Goal: Contribute content

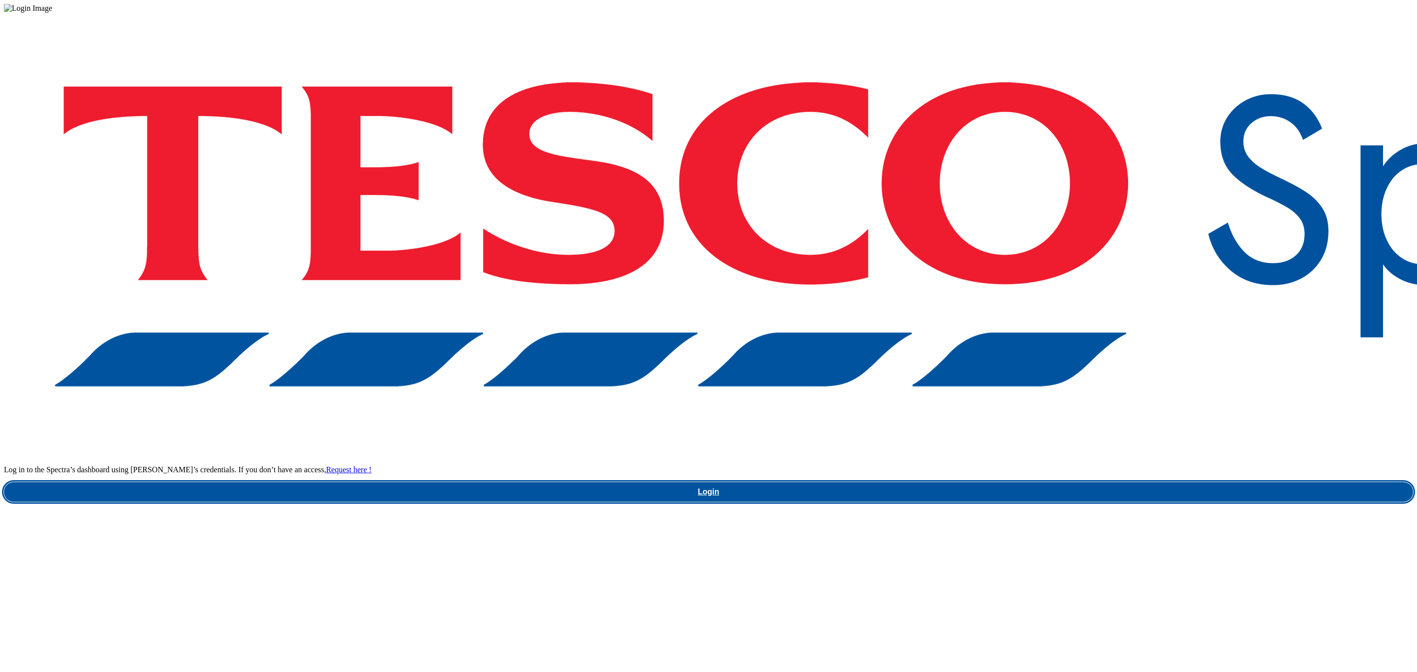
click at [1073, 482] on link "Login" at bounding box center [708, 492] width 1409 height 20
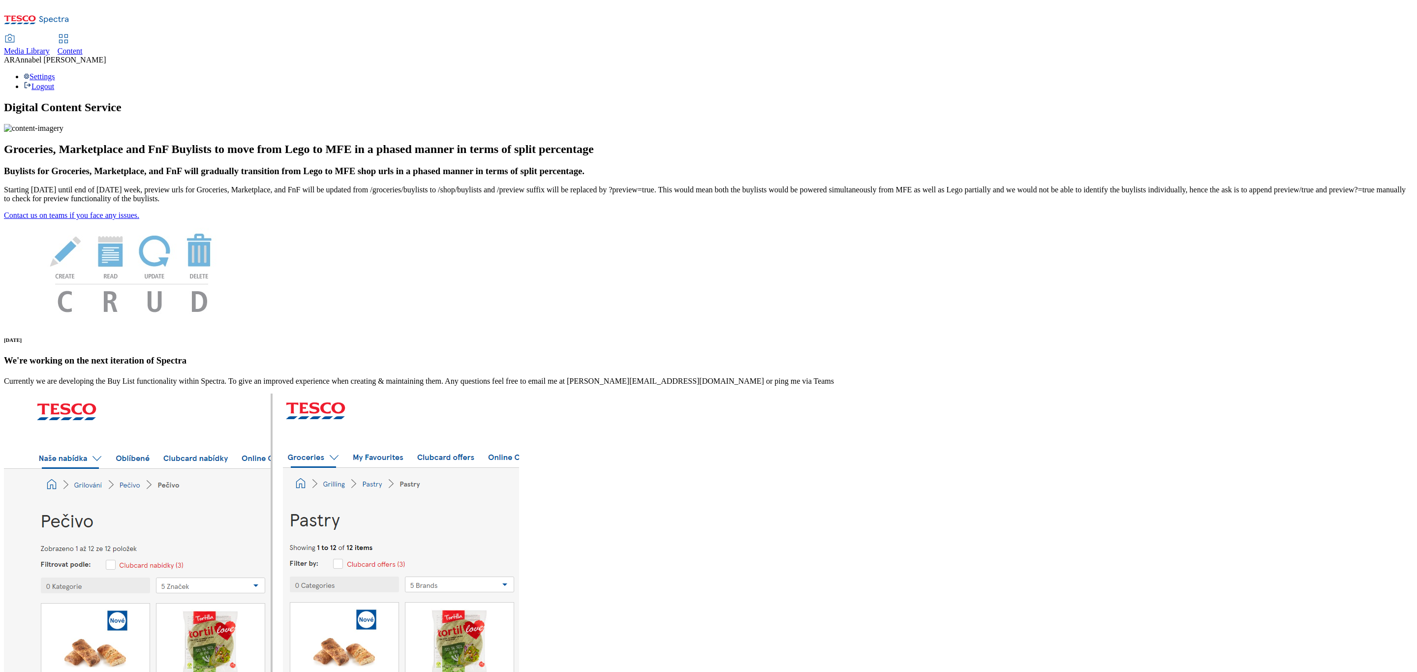
click at [83, 35] on link "Content" at bounding box center [70, 45] width 25 height 21
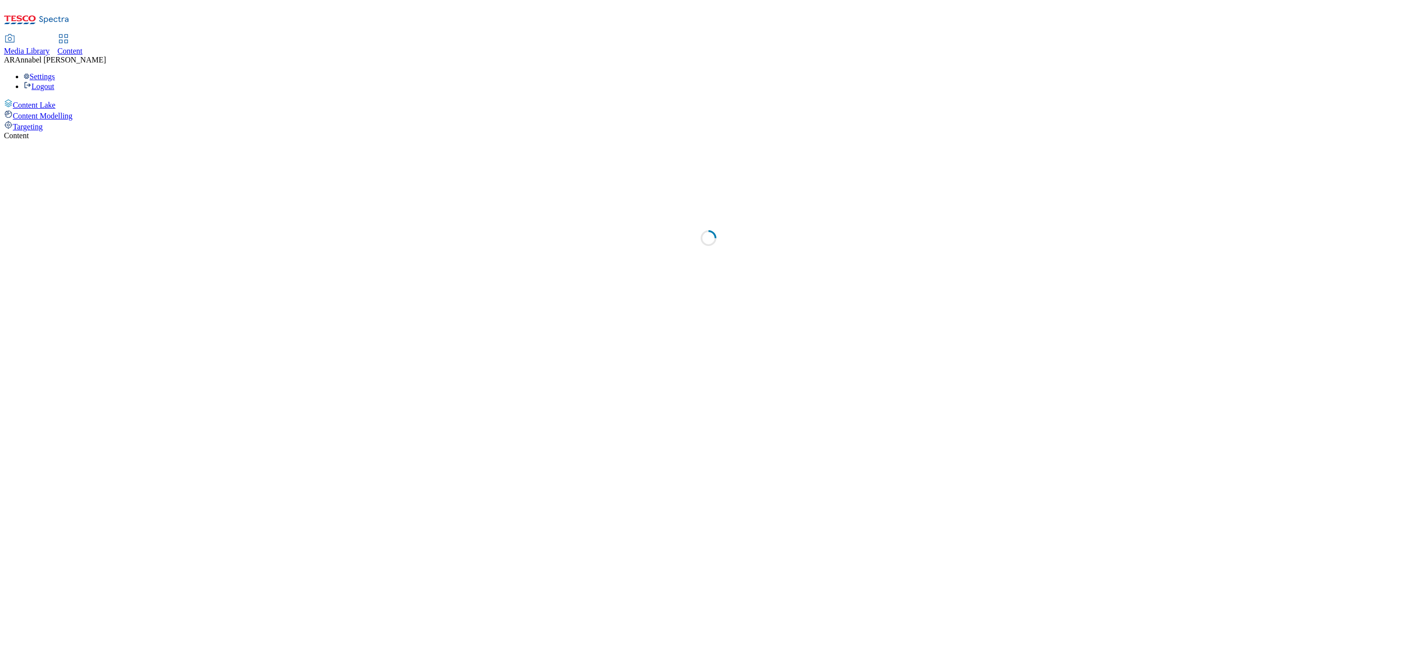
select select "ghs-uk"
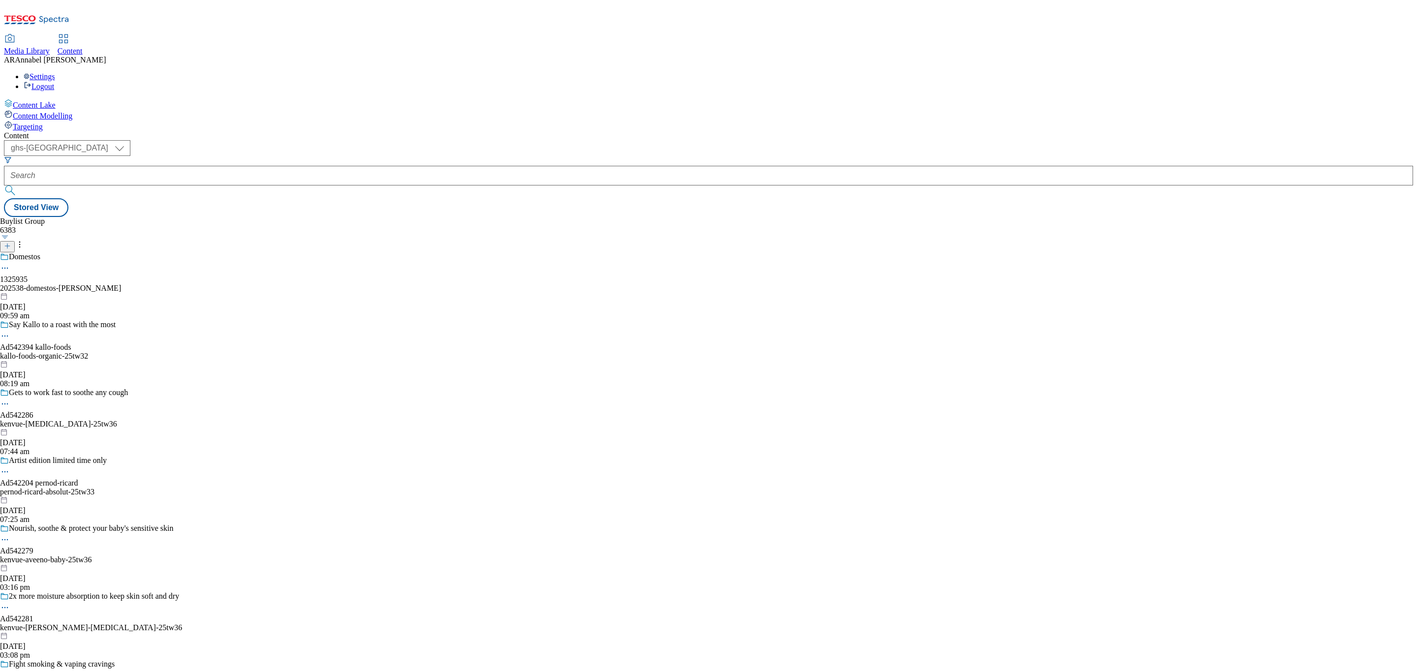
click at [7, 243] on line at bounding box center [7, 245] width 0 height 5
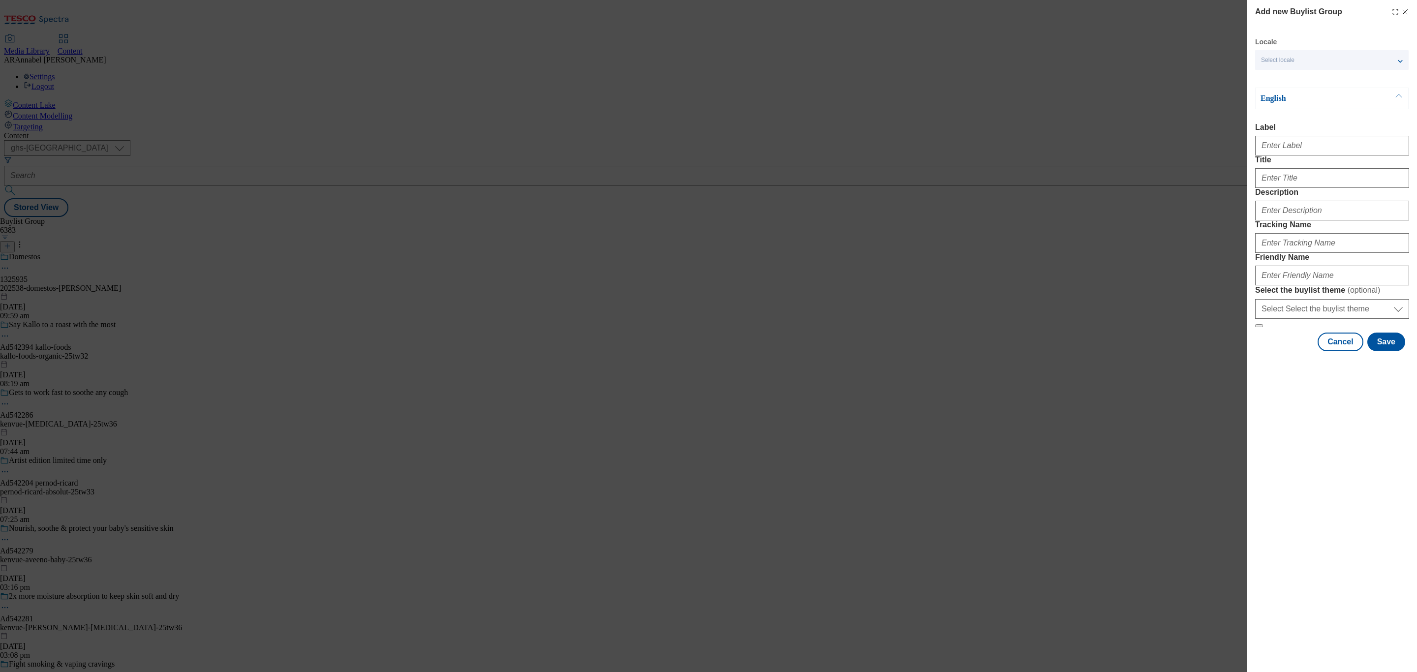
click at [1327, 138] on div "Modal" at bounding box center [1332, 144] width 154 height 24
click at [1326, 144] on input "Label" at bounding box center [1332, 146] width 154 height 20
paste input "542383"
type input "ad542383"
click at [1281, 188] on input "Title" at bounding box center [1332, 178] width 154 height 20
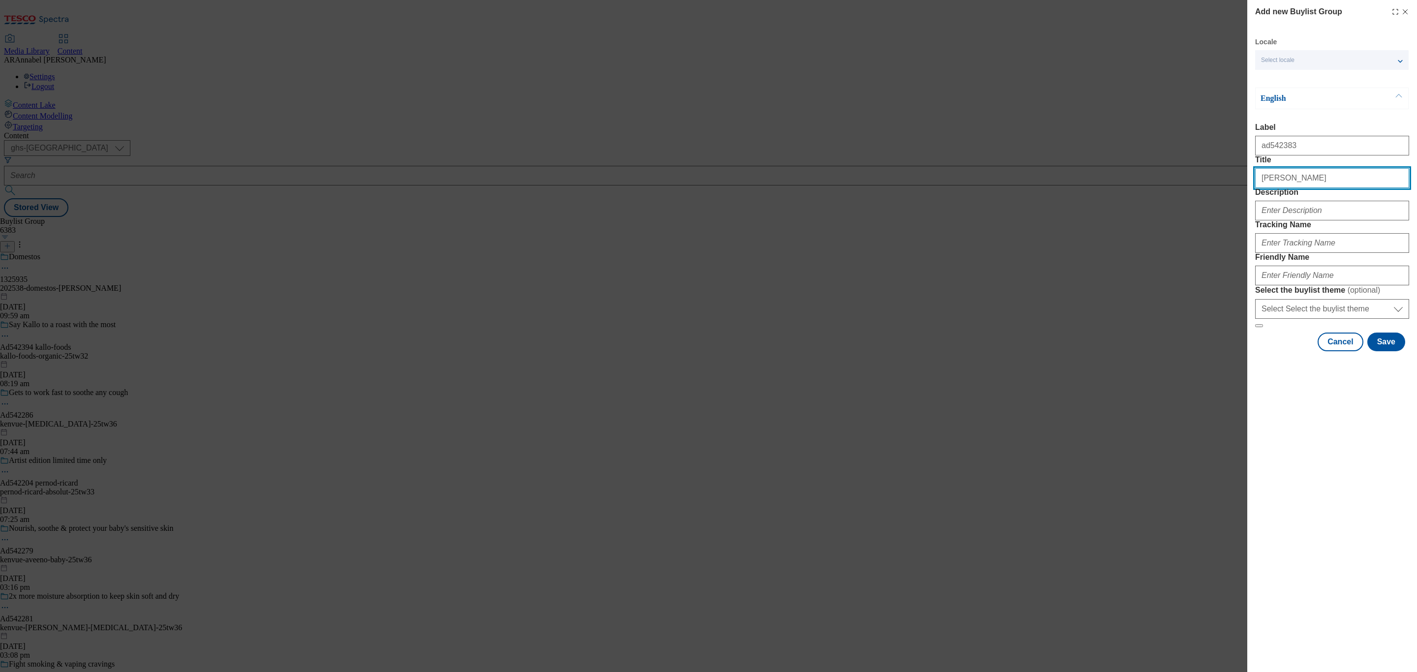
type input "Knorr"
click at [1278, 220] on input "Description" at bounding box center [1332, 211] width 154 height 20
type input "I"
type input "UL_Knorr"
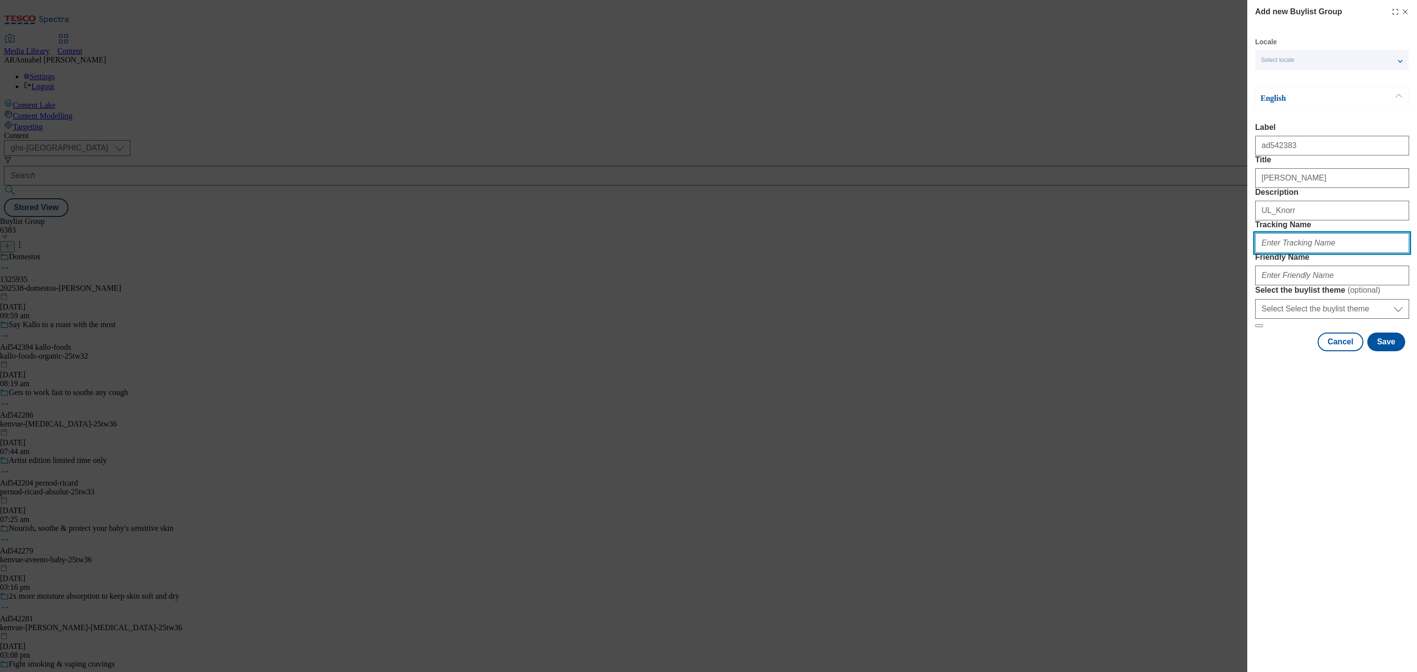
click at [1299, 253] on input "Tracking Name" at bounding box center [1332, 243] width 154 height 20
paste input "542383"
type input "DH_ad542383"
click at [1290, 285] on input "Friendly Name" at bounding box center [1332, 276] width 154 height 20
click at [1386, 351] on button "Save" at bounding box center [1386, 342] width 38 height 19
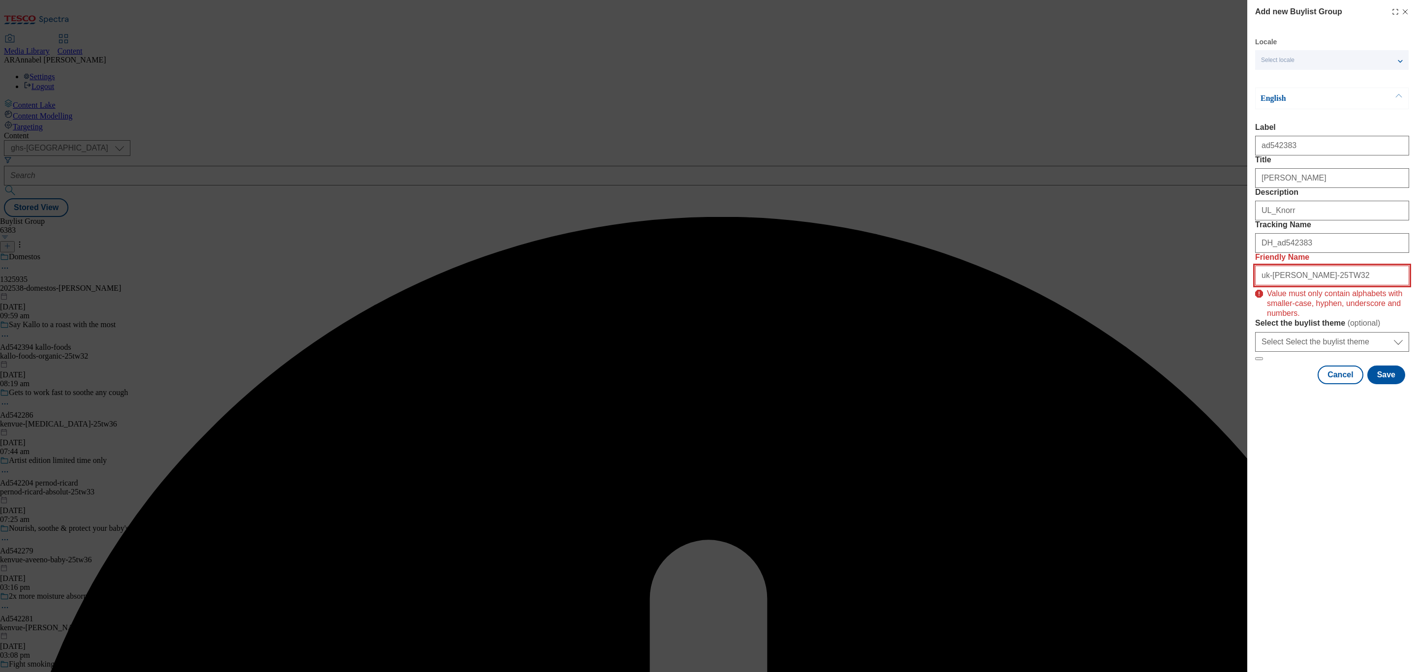
click at [1358, 285] on input "uk-knorr-25TW32" at bounding box center [1332, 276] width 154 height 20
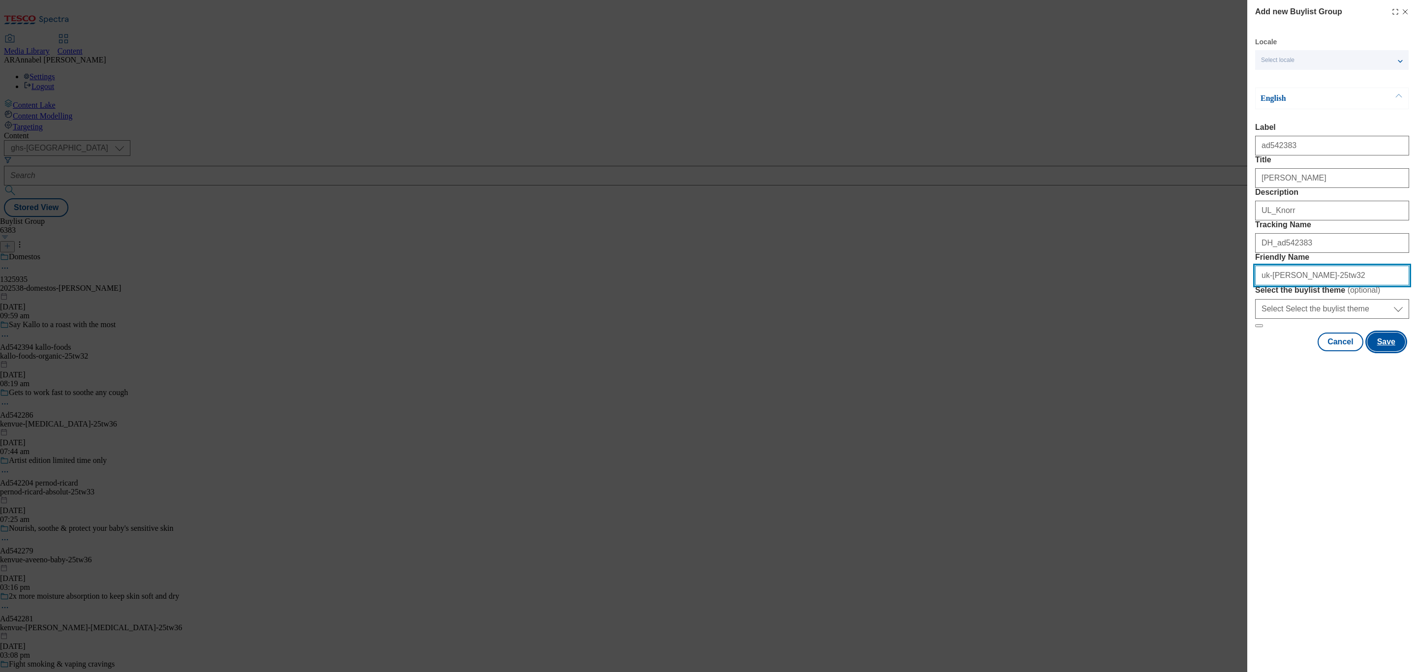
type input "uk-knorr-25tw32"
click at [1386, 351] on button "Save" at bounding box center [1386, 342] width 38 height 19
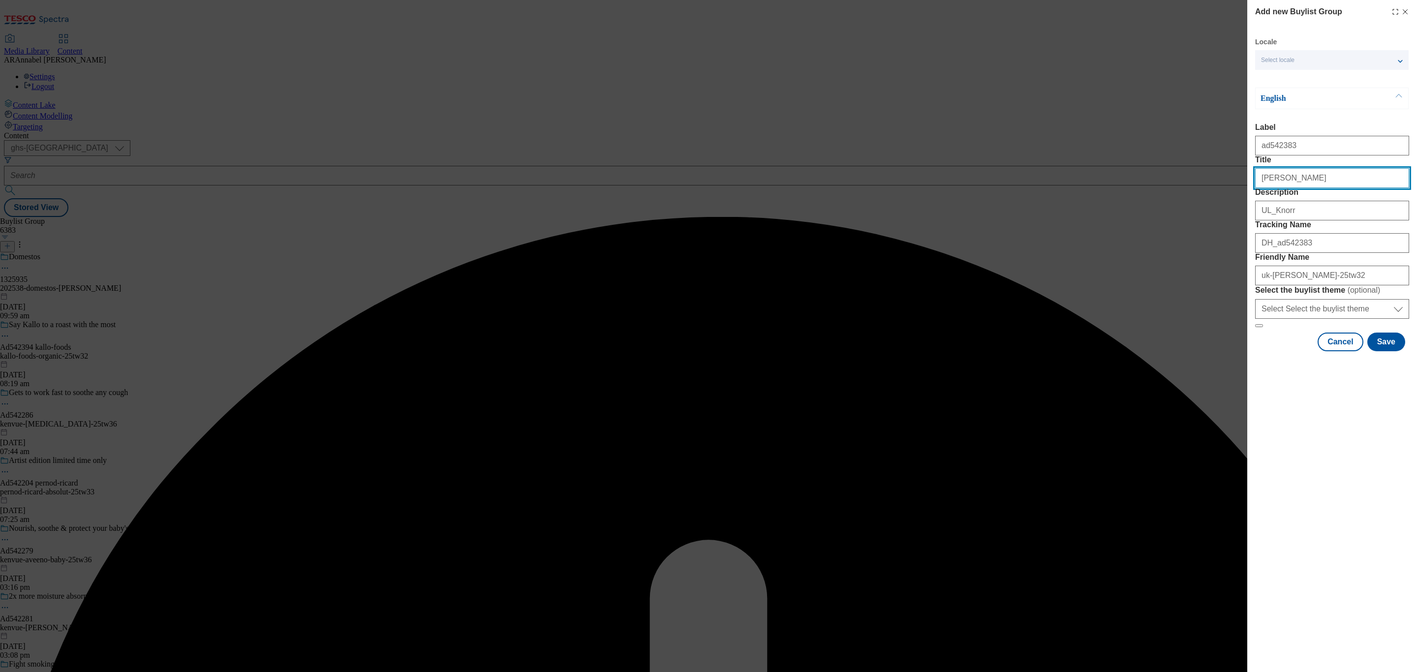
click at [1334, 188] on input "Knorr" at bounding box center [1332, 178] width 154 height 20
type input "Knorr"
click at [1388, 351] on button "Save" at bounding box center [1386, 342] width 38 height 19
click at [1349, 188] on input "Knorr" at bounding box center [1332, 178] width 154 height 20
type input "Knorr"
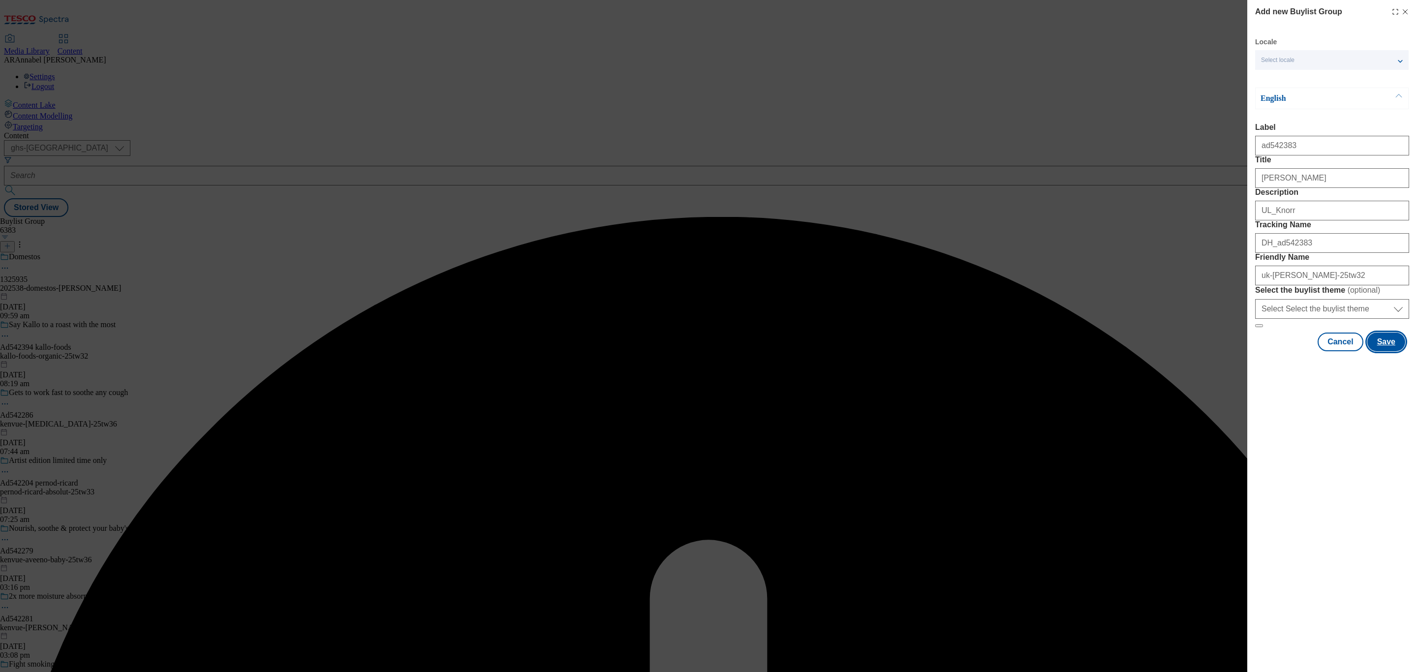
click at [1395, 351] on button "Save" at bounding box center [1386, 342] width 38 height 19
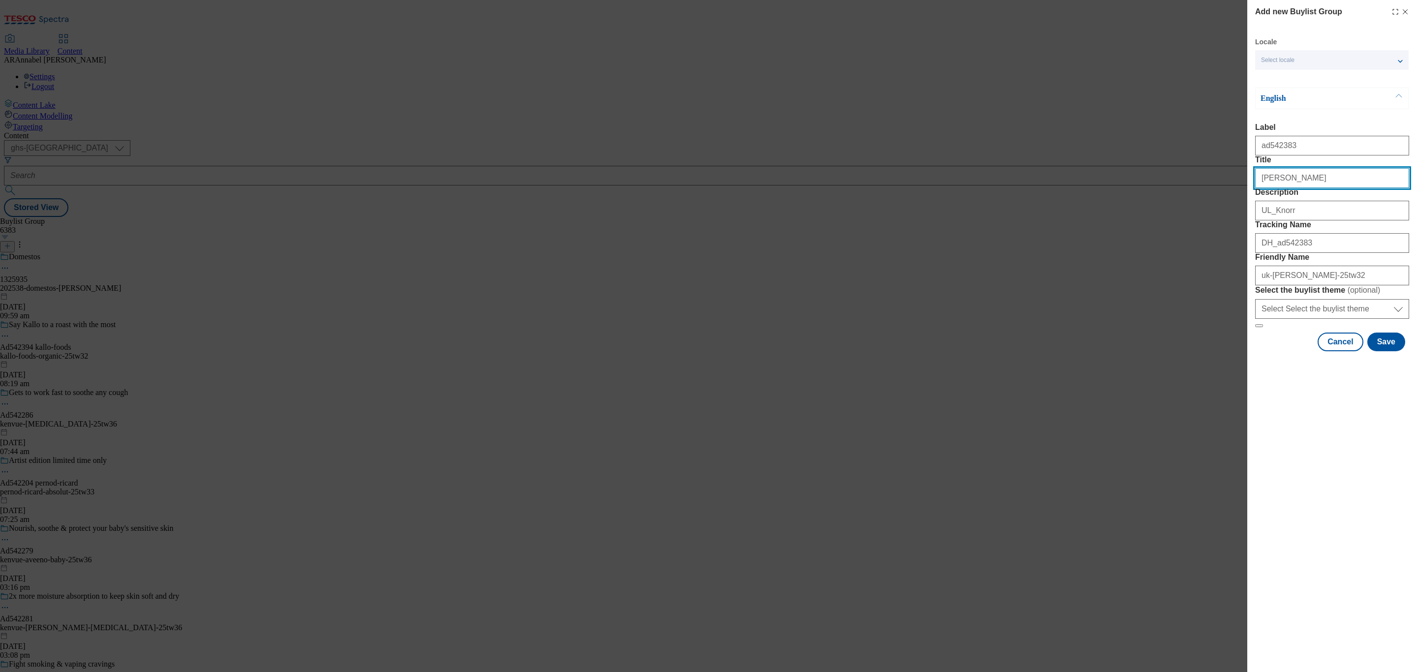
click at [1320, 188] on input "Title" at bounding box center [1332, 178] width 154 height 20
type input "Knorr"
click at [1386, 351] on button "Save" at bounding box center [1386, 342] width 38 height 19
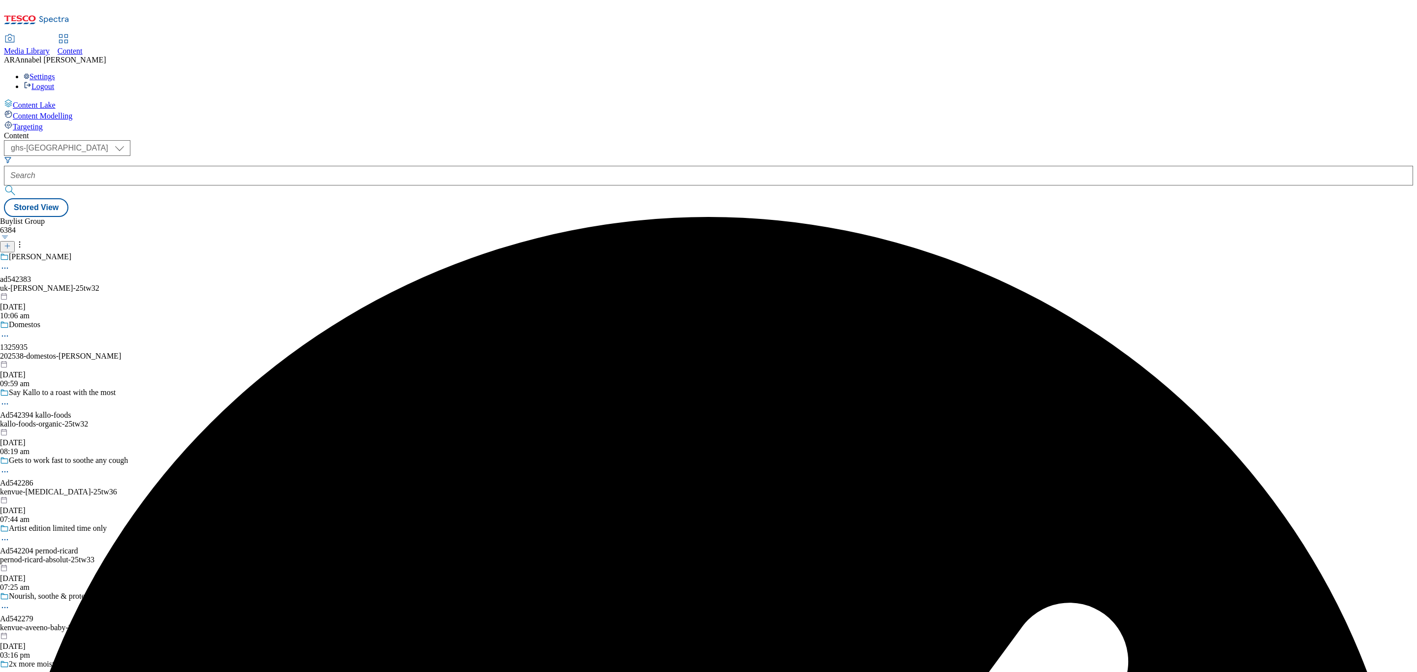
click at [182, 284] on div "uk-knorr-25tw32" at bounding box center [91, 288] width 182 height 9
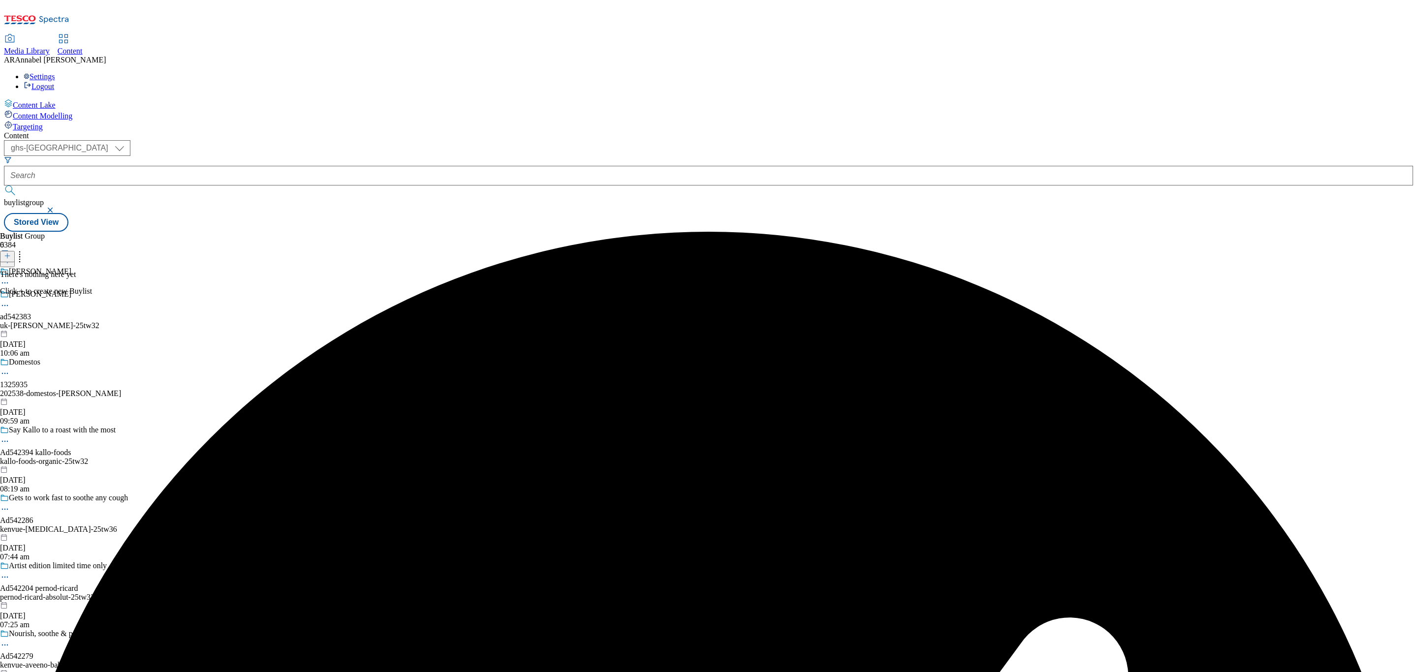
click at [15, 251] on button at bounding box center [7, 256] width 15 height 11
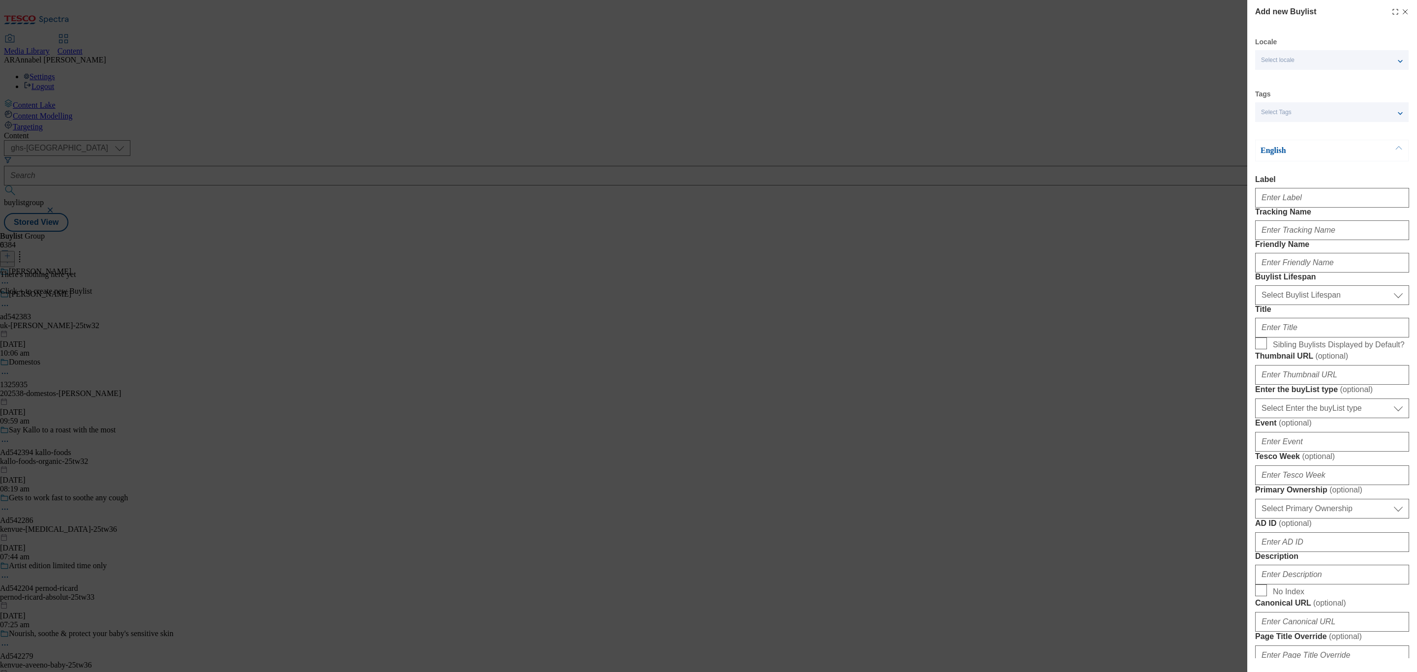
click at [1306, 208] on div "Modal" at bounding box center [1332, 196] width 154 height 24
click at [1305, 198] on input "Label" at bounding box center [1332, 198] width 154 height 20
paste input "542383"
type input "ad542383"
click at [1272, 240] on input "Tracking Name" at bounding box center [1332, 230] width 154 height 20
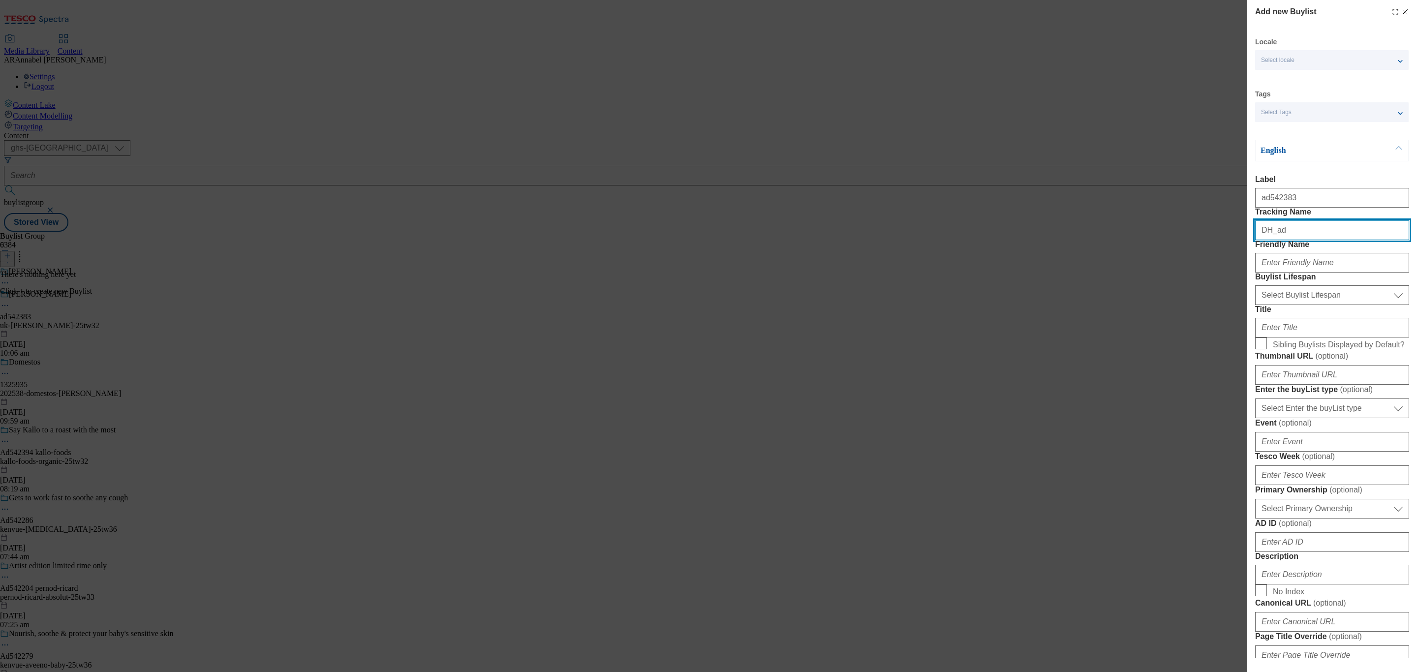
paste input "542383"
type input "DH_ad542383"
click at [1287, 273] on input "Friendly Name" at bounding box center [1332, 263] width 154 height 20
type input "ul-knorr-25tw32"
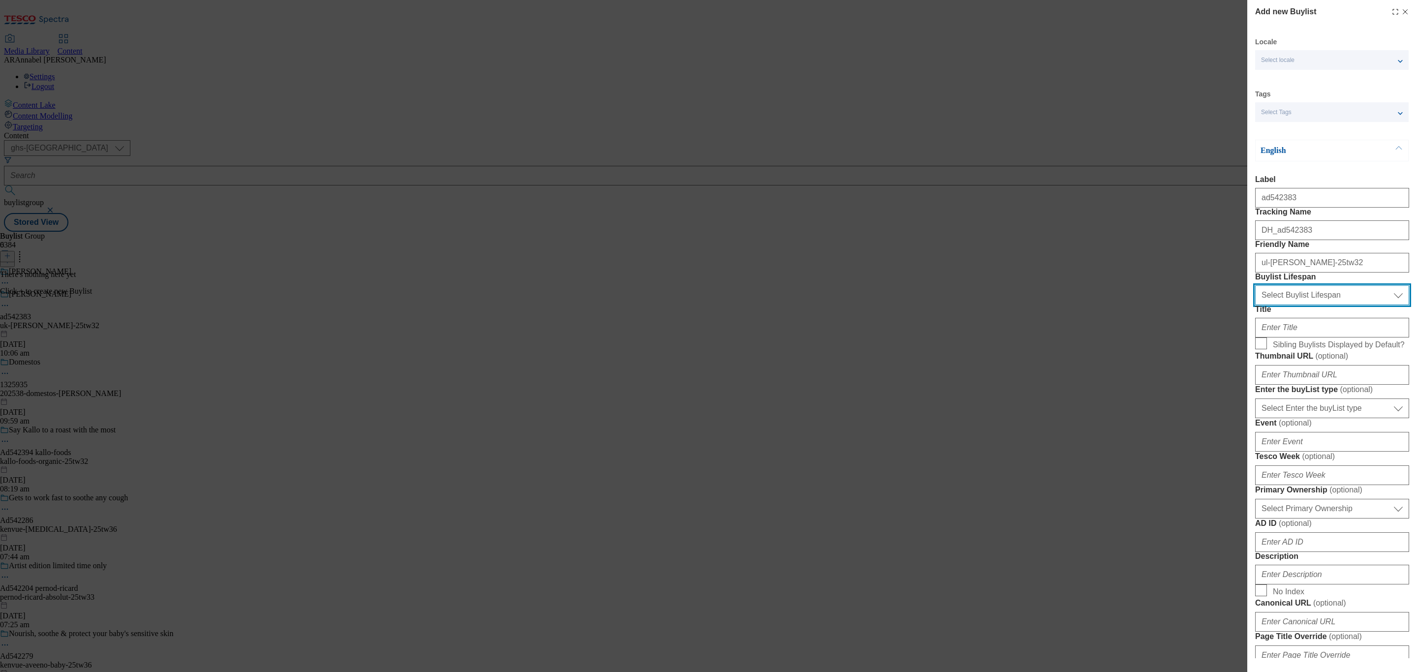
click at [1334, 305] on select "Select Buylist Lifespan evergreen seasonal tactical" at bounding box center [1332, 295] width 154 height 20
select select "tactical"
click at [1255, 305] on select "Select Buylist Lifespan evergreen seasonal tactical" at bounding box center [1332, 295] width 154 height 20
click at [1299, 337] on input "Title" at bounding box center [1332, 328] width 154 height 20
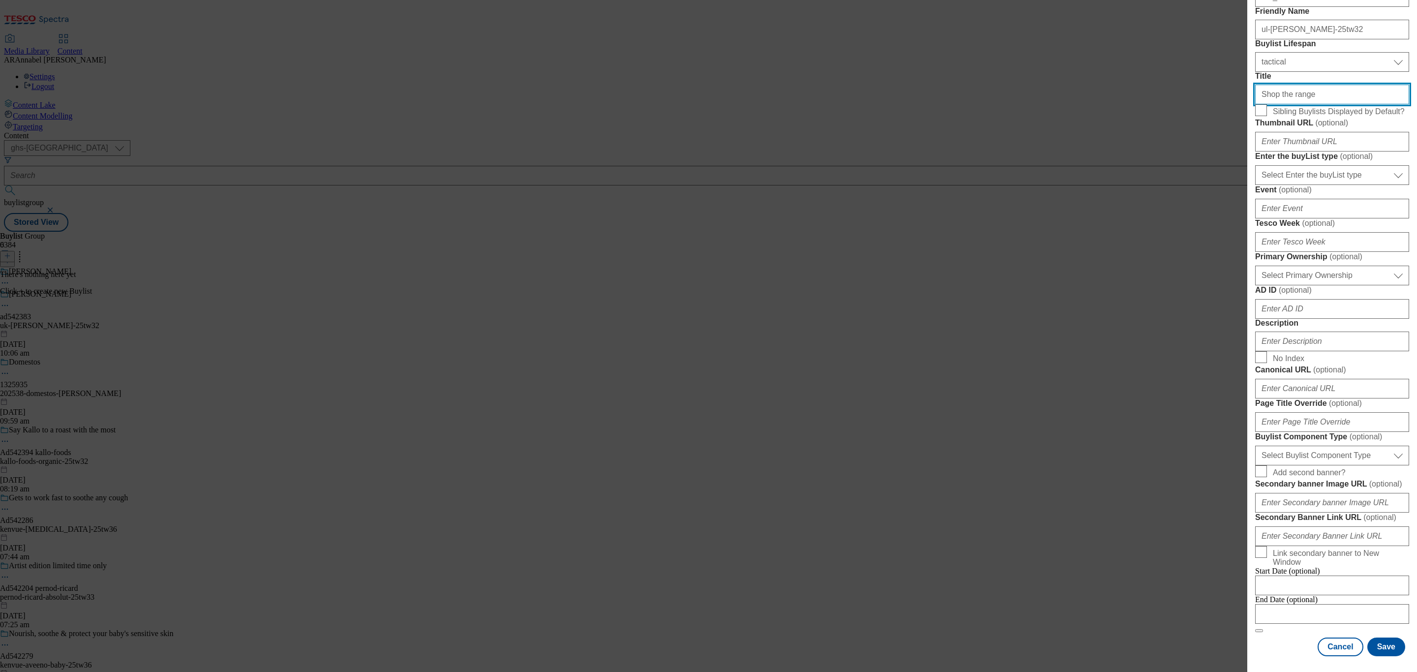
scroll to position [369, 0]
type input "Shop the range"
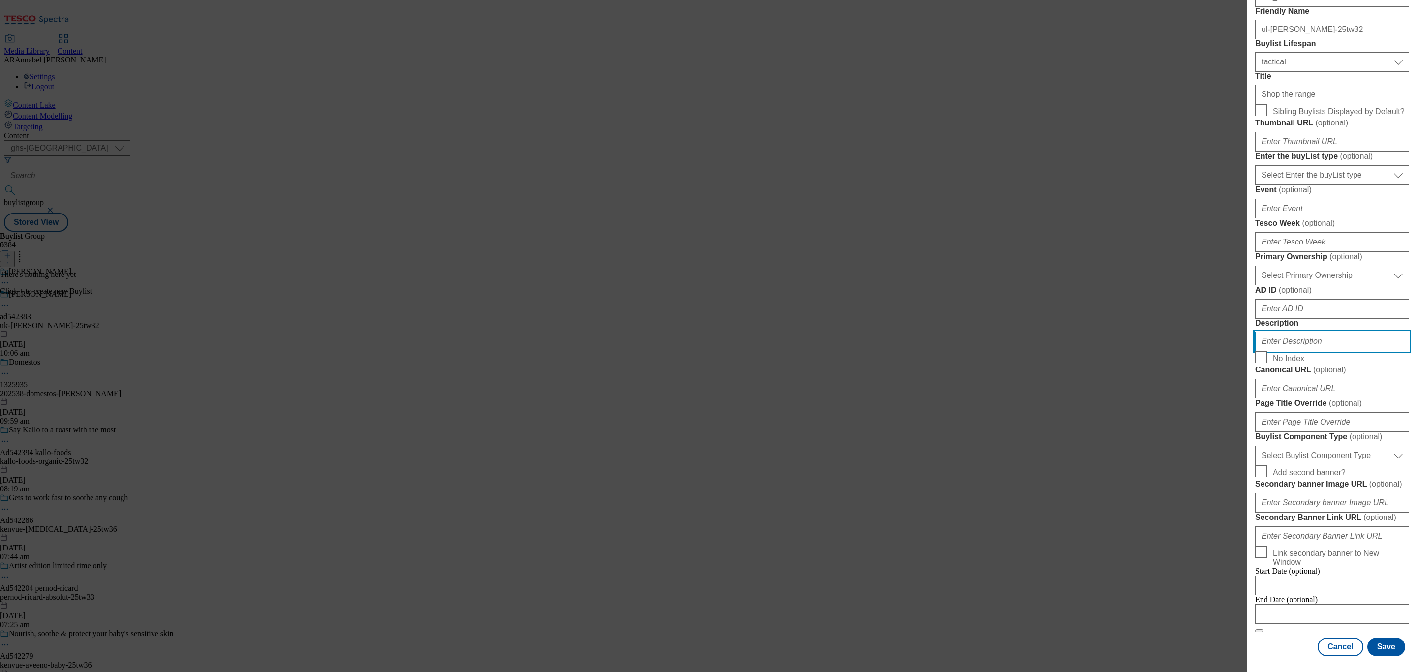
click at [1300, 351] on input "Description" at bounding box center [1332, 342] width 154 height 20
type input "UL_Knorr"
click at [1376, 637] on button "Save" at bounding box center [1386, 646] width 38 height 19
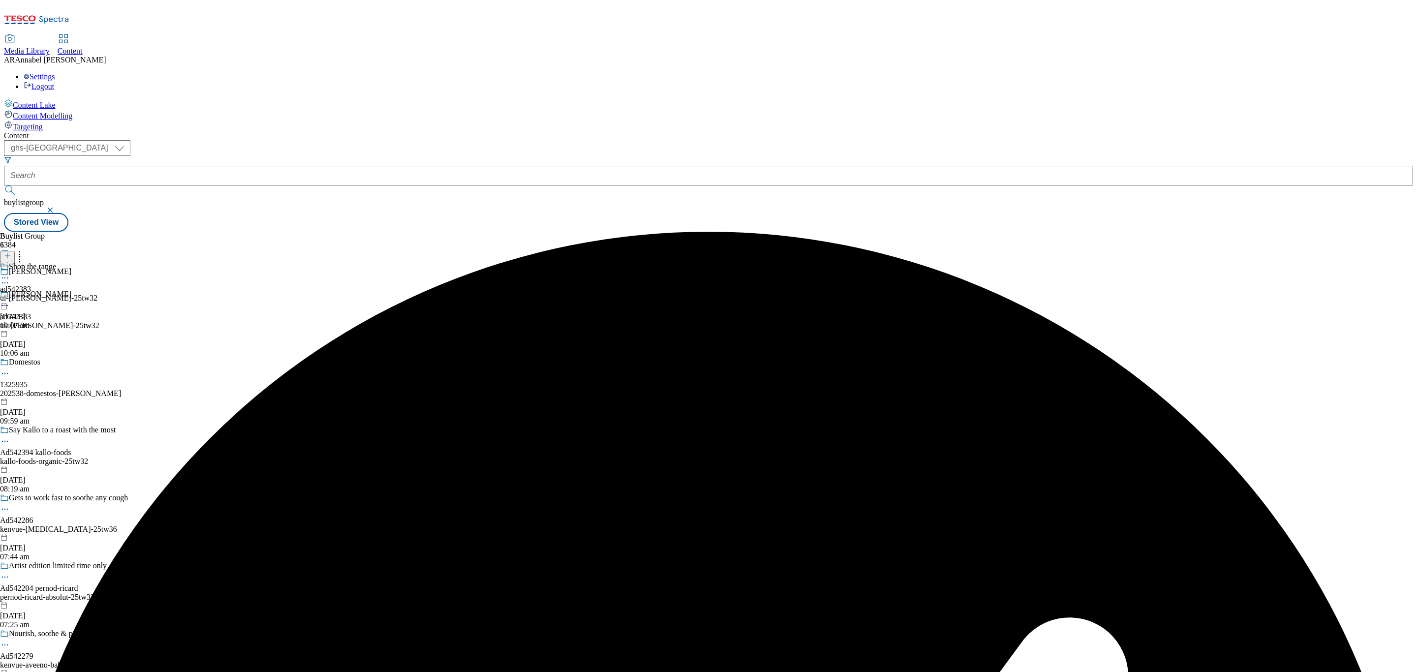
click at [97, 294] on div "ul-knorr-25tw32" at bounding box center [48, 298] width 97 height 9
click at [11, 252] on icon at bounding box center [7, 255] width 7 height 7
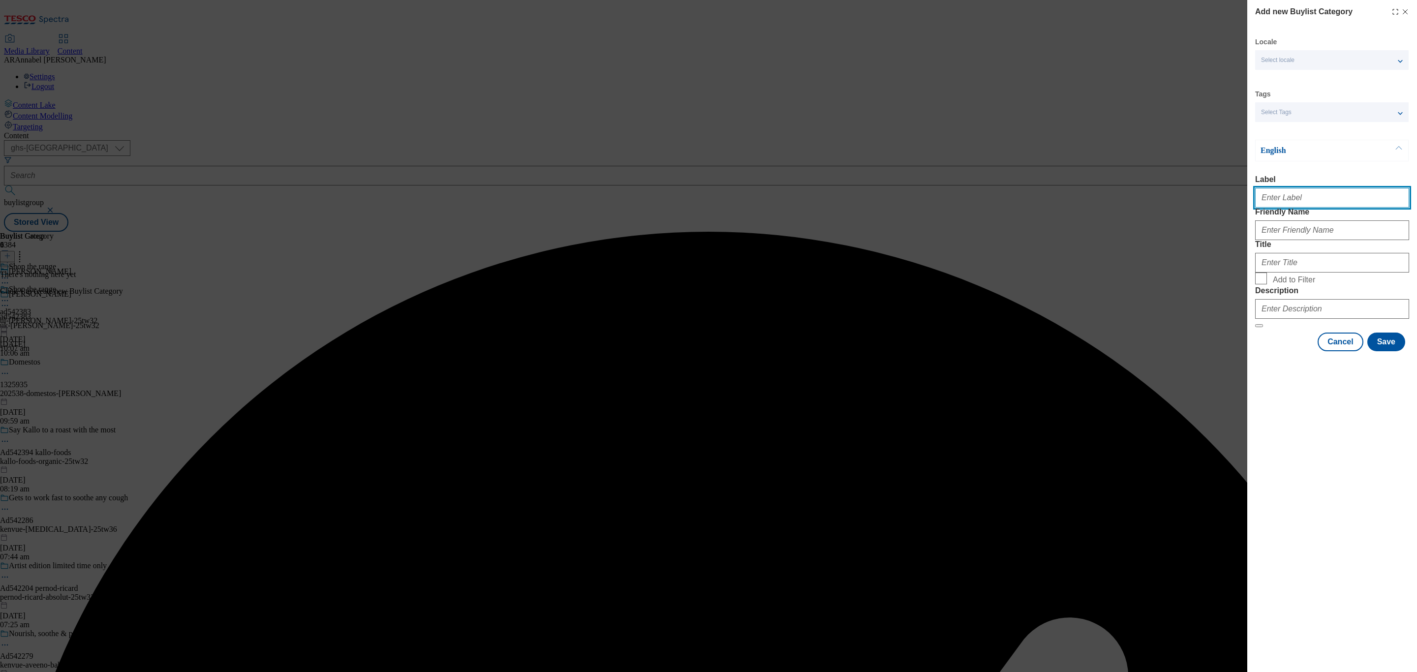
click at [1272, 207] on input "Label" at bounding box center [1332, 198] width 154 height 20
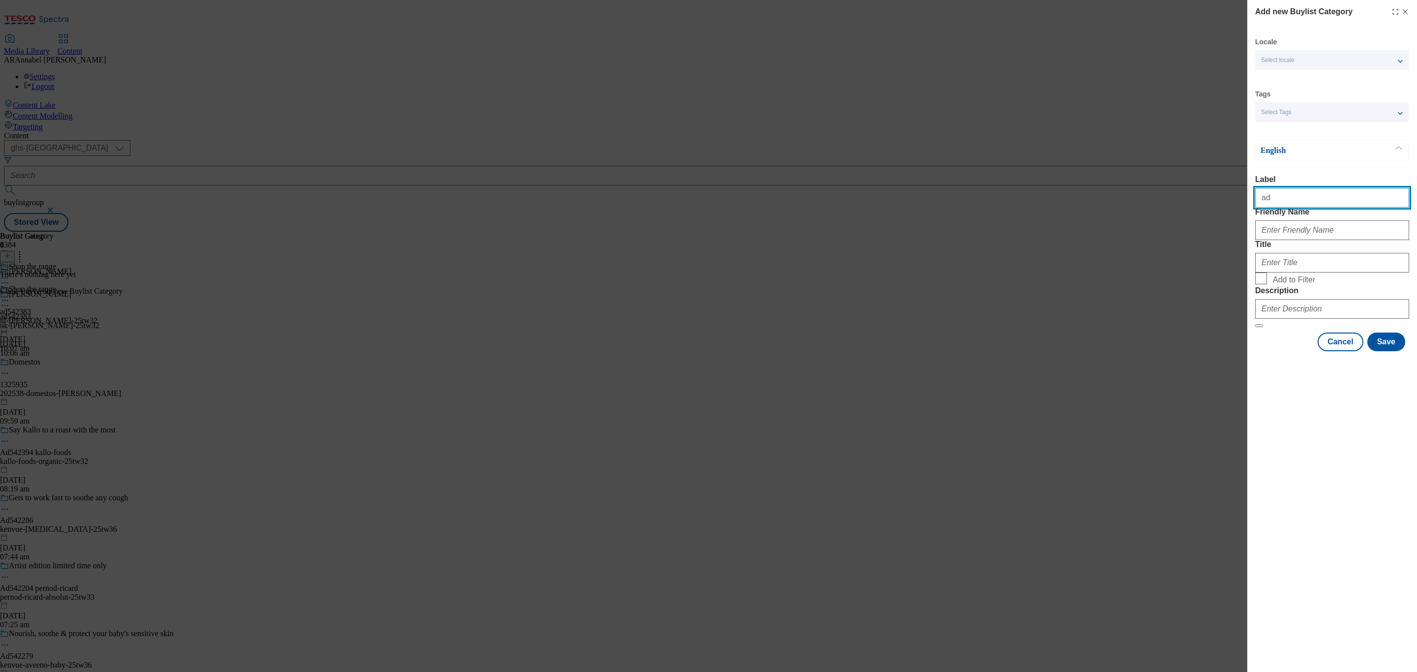
paste input "542383"
type input "ad542383"
click at [1302, 240] on input "Friendly Name" at bounding box center [1332, 230] width 154 height 20
type input "ul-knorr-25tw32"
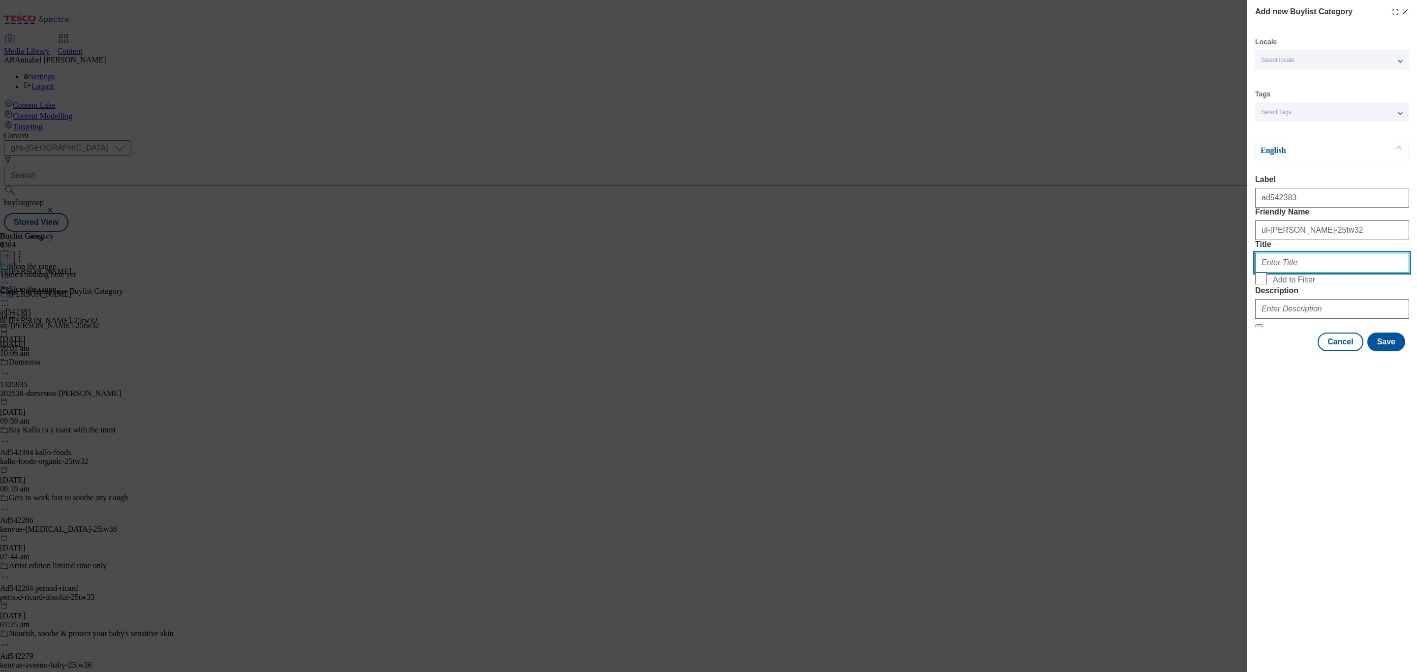
click at [1306, 273] on input "Title" at bounding box center [1332, 263] width 154 height 20
type input "Shop the range"
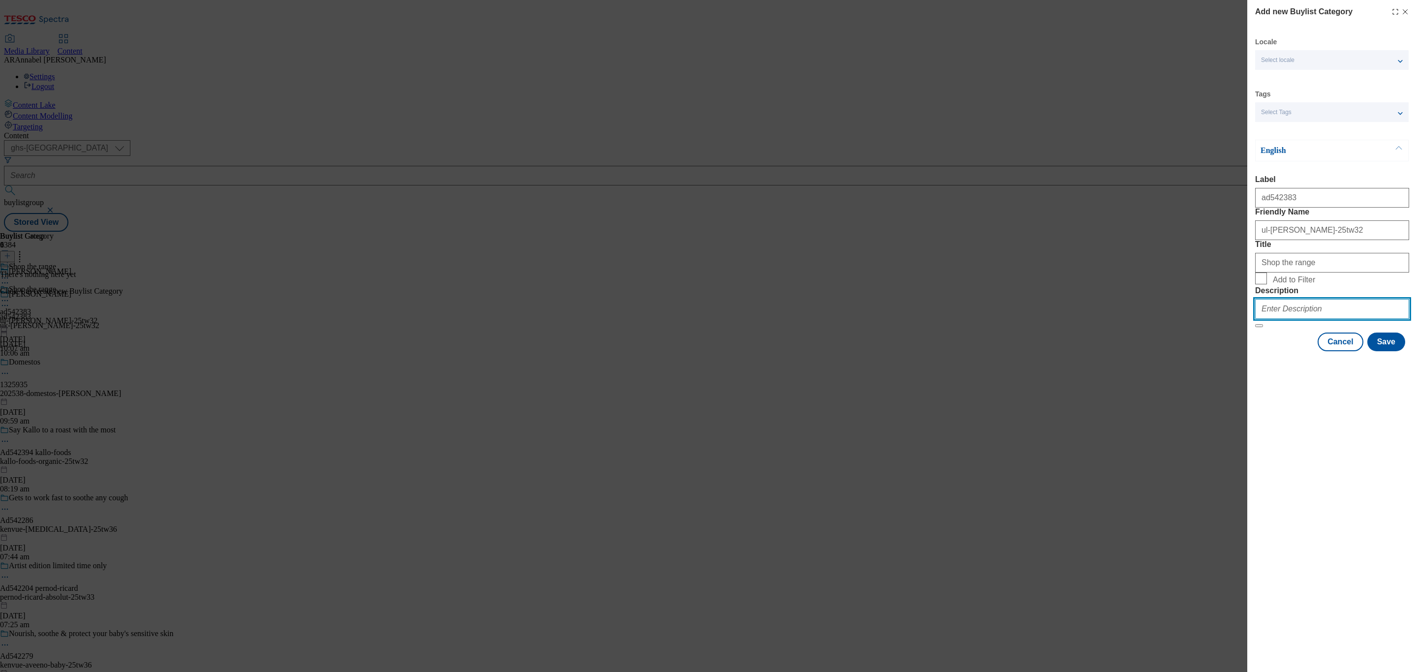
click at [1318, 319] on input "Description" at bounding box center [1332, 309] width 154 height 20
type input "UL_Knorr"
click at [1399, 351] on button "Save" at bounding box center [1386, 342] width 38 height 19
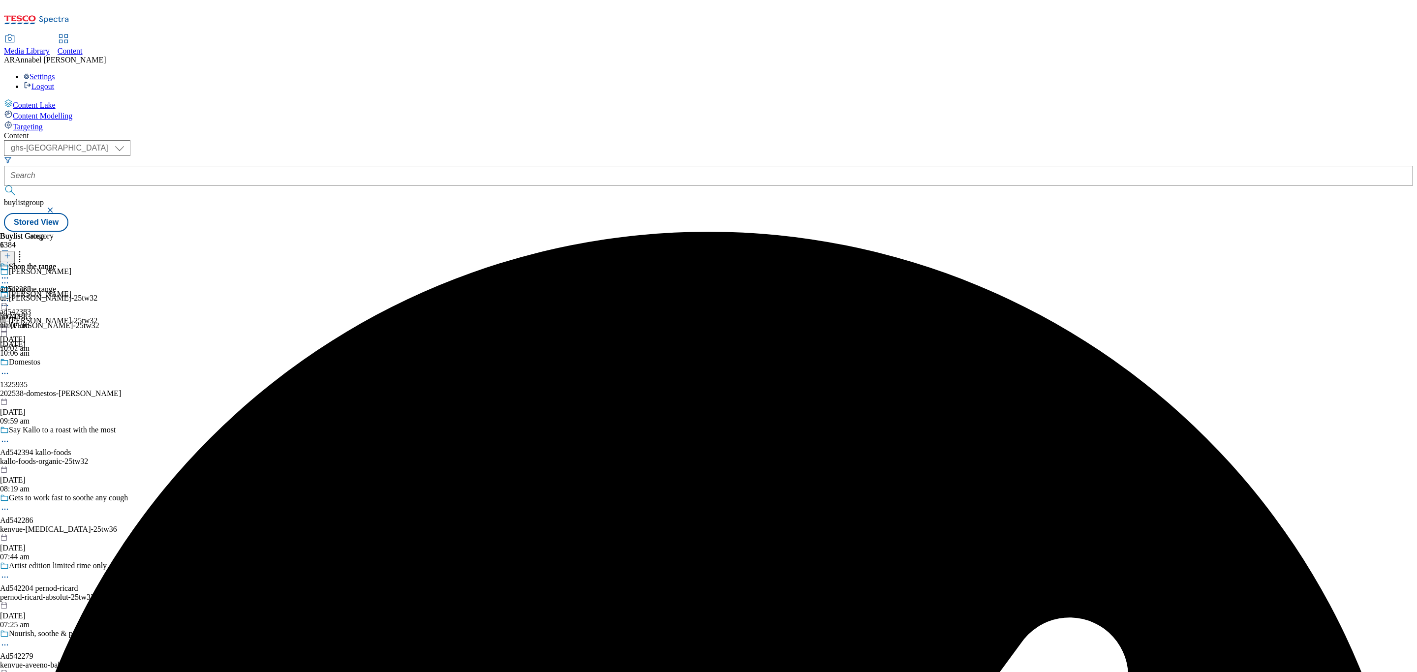
click at [97, 294] on div "ul-knorr-25tw32" at bounding box center [48, 298] width 97 height 9
click at [7, 253] on line at bounding box center [7, 255] width 0 height 5
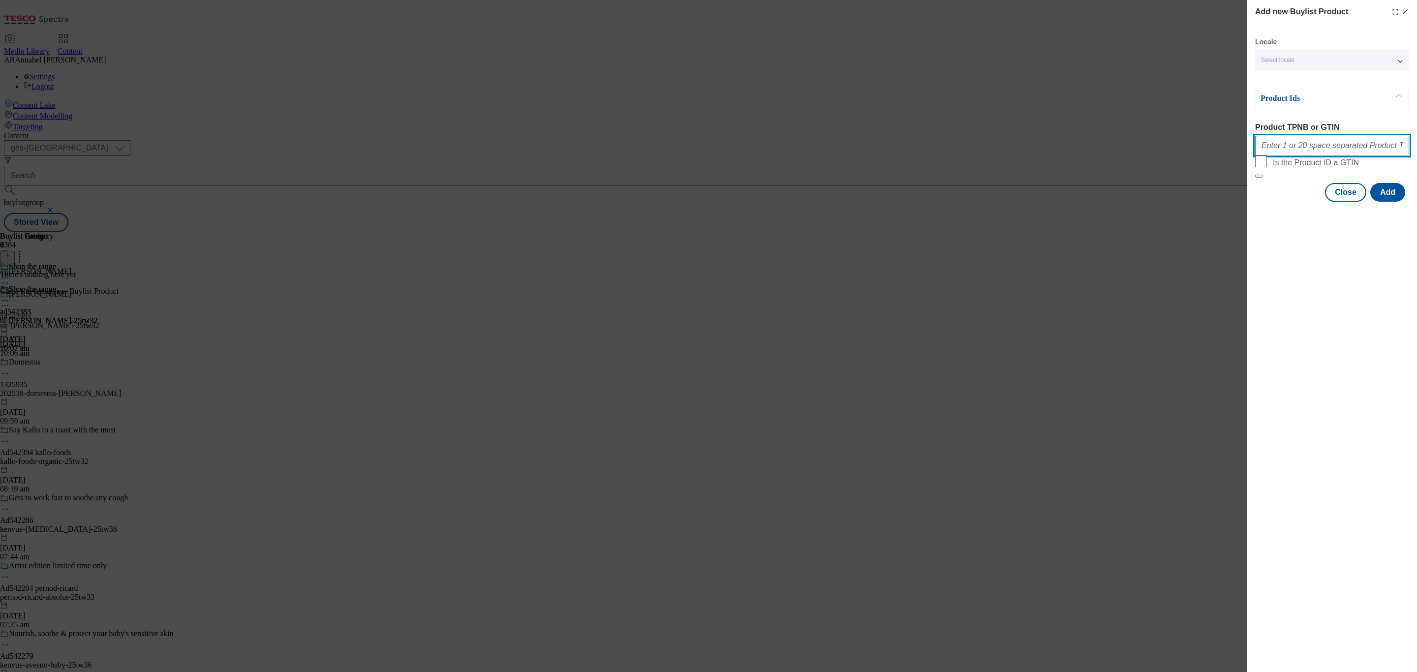
click at [1342, 152] on input "Product TPNB or GTIN" at bounding box center [1332, 146] width 154 height 20
paste input "96778217 96875062 96483060"
type input "96778217 96875062 96483060"
click at [1383, 202] on button "Add" at bounding box center [1387, 192] width 35 height 19
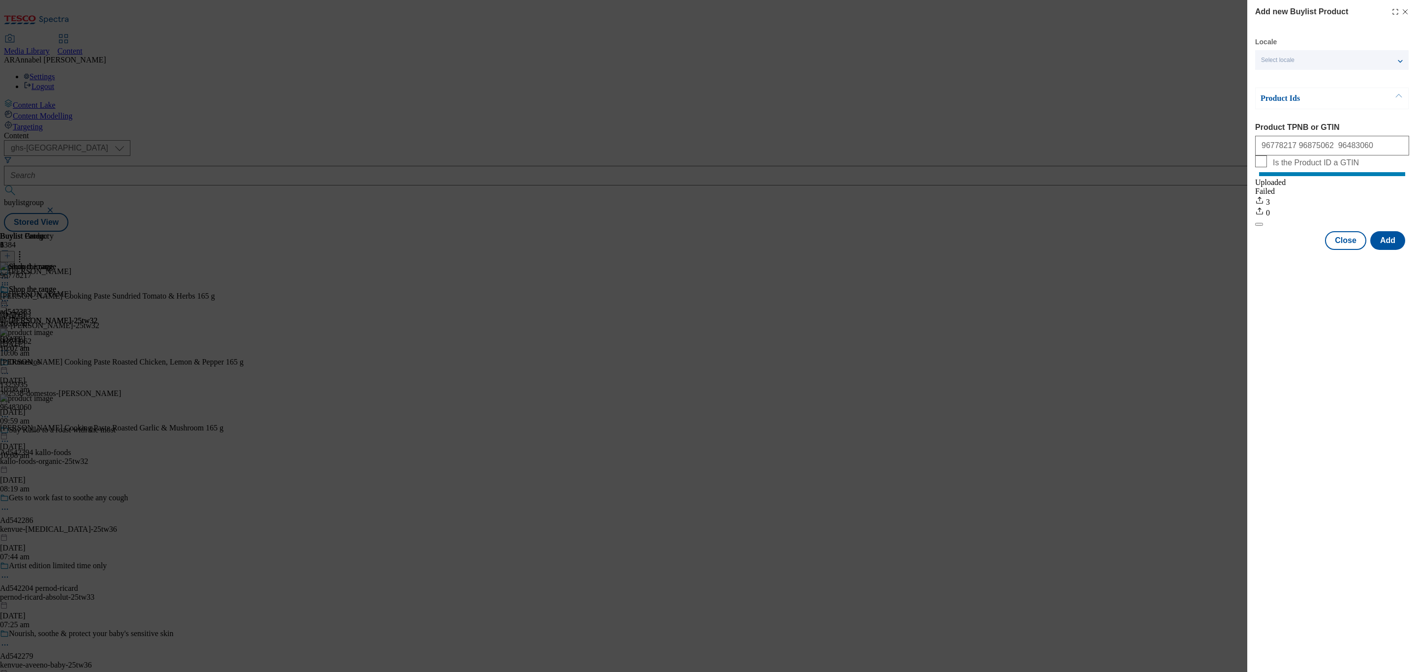
click at [1406, 11] on icon "Modal" at bounding box center [1405, 12] width 8 height 8
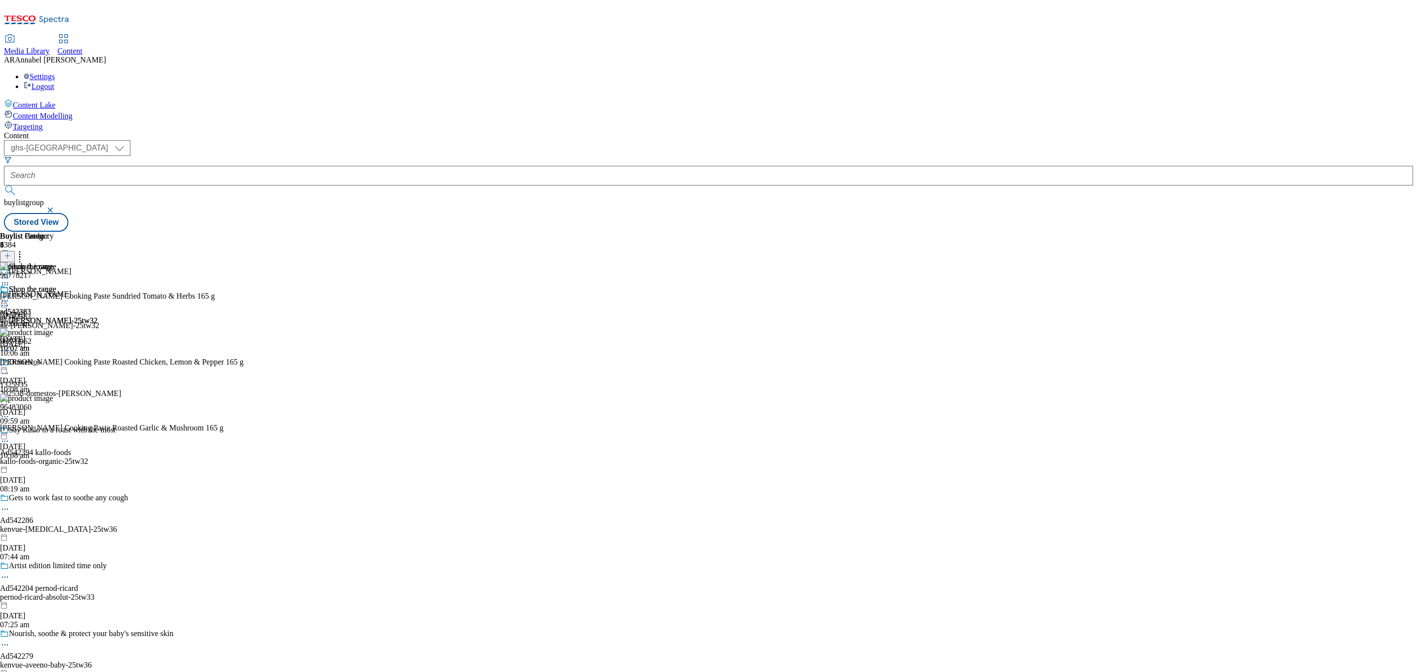
click at [25, 249] on icon at bounding box center [20, 254] width 10 height 10
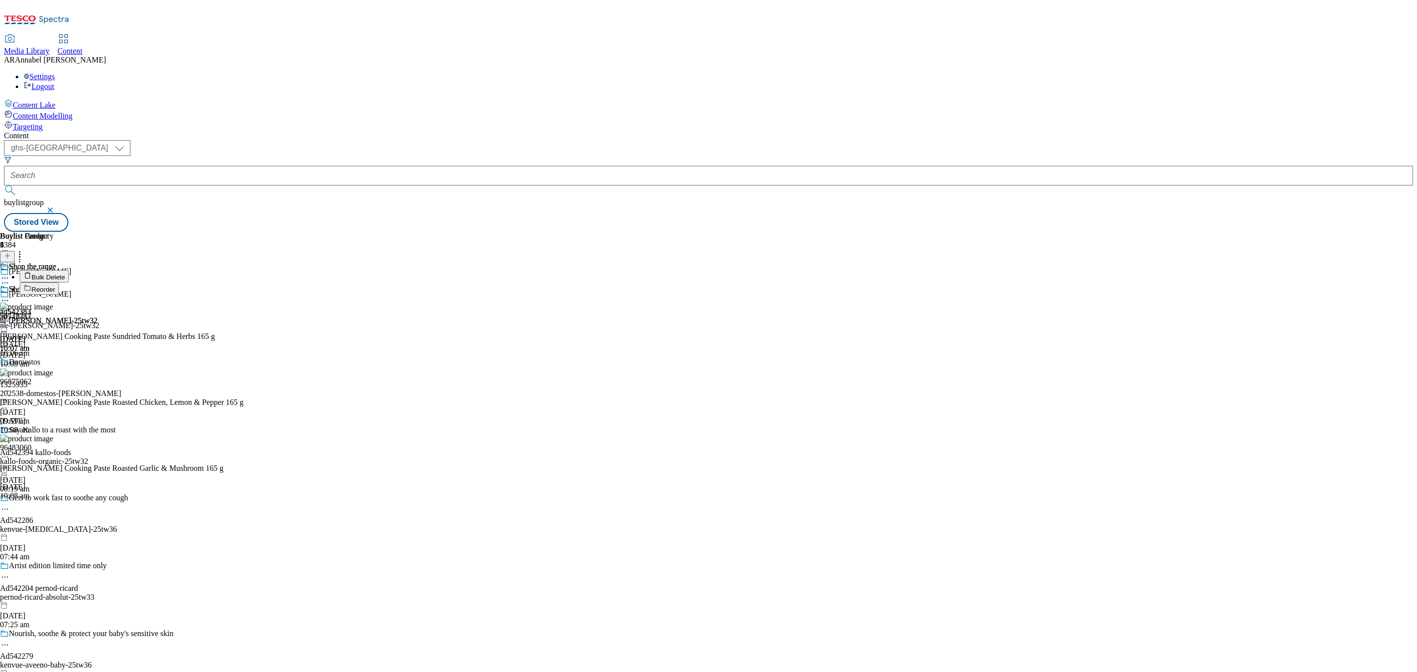
click at [55, 286] on span "Reorder" at bounding box center [43, 289] width 24 height 7
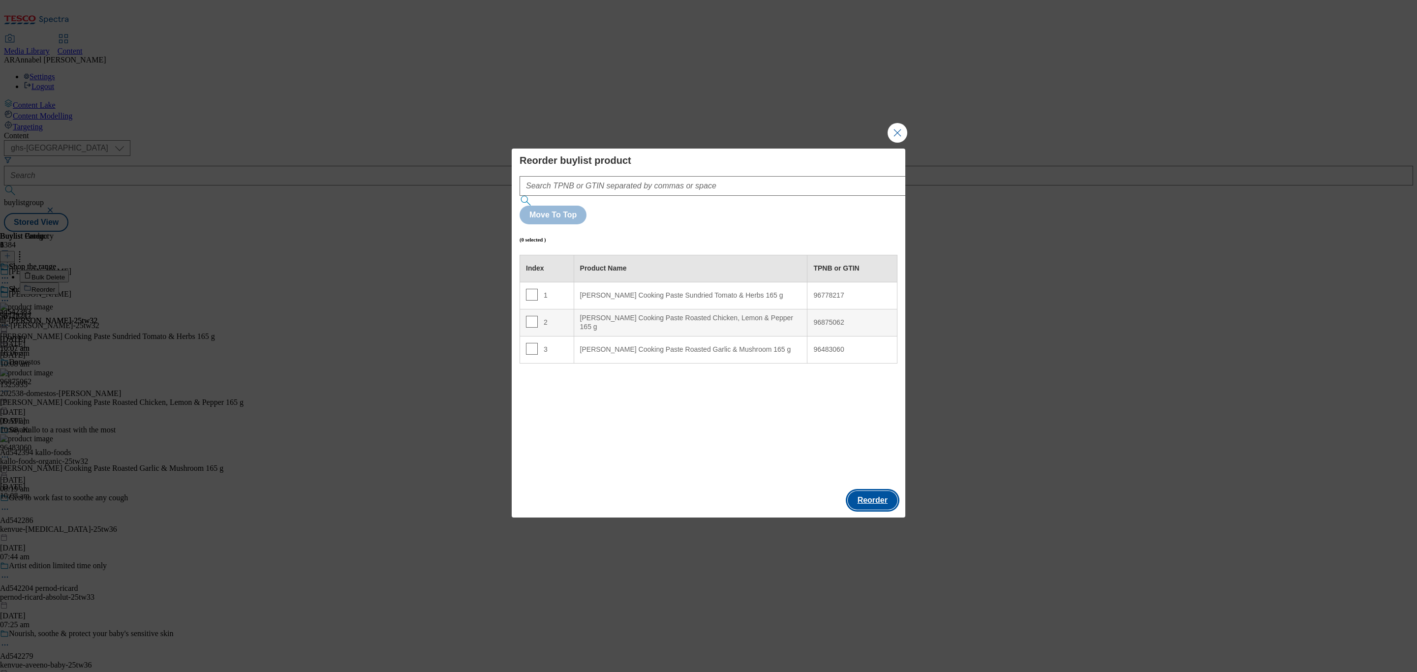
click at [876, 491] on button "Reorder" at bounding box center [873, 500] width 50 height 19
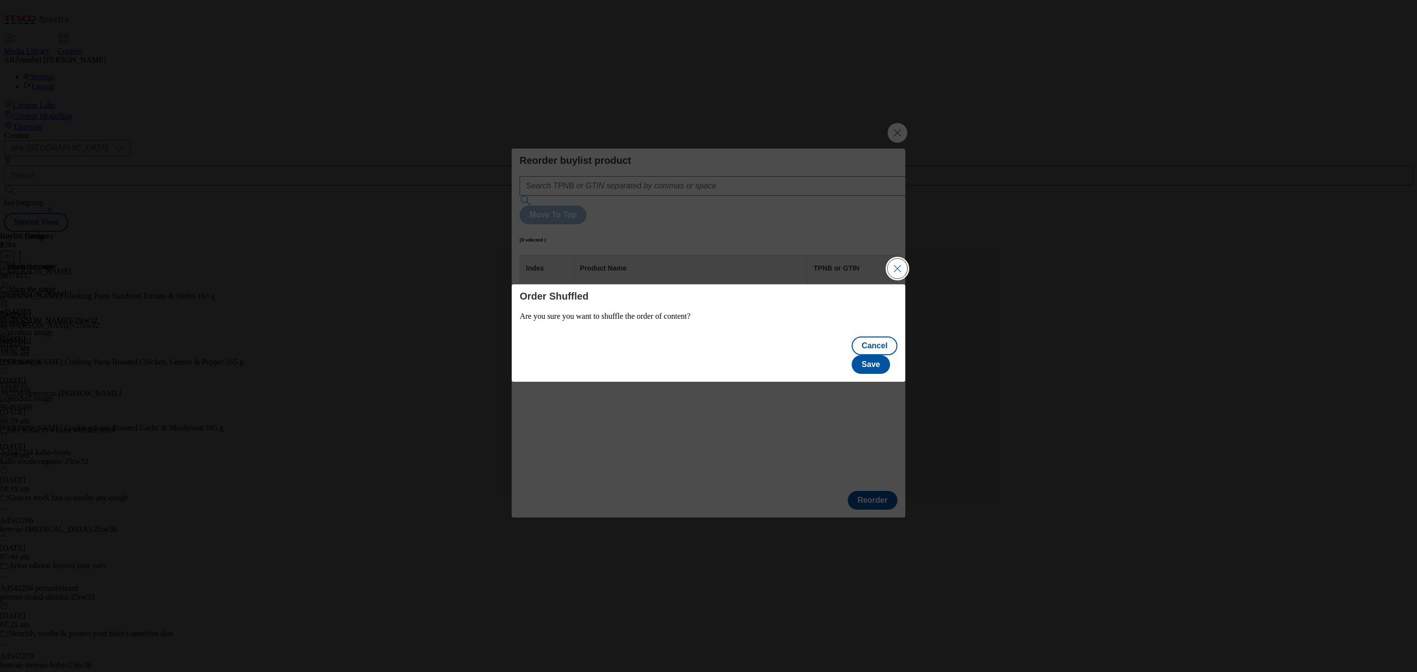
click at [892, 273] on button "Close Modal" at bounding box center [897, 269] width 20 height 20
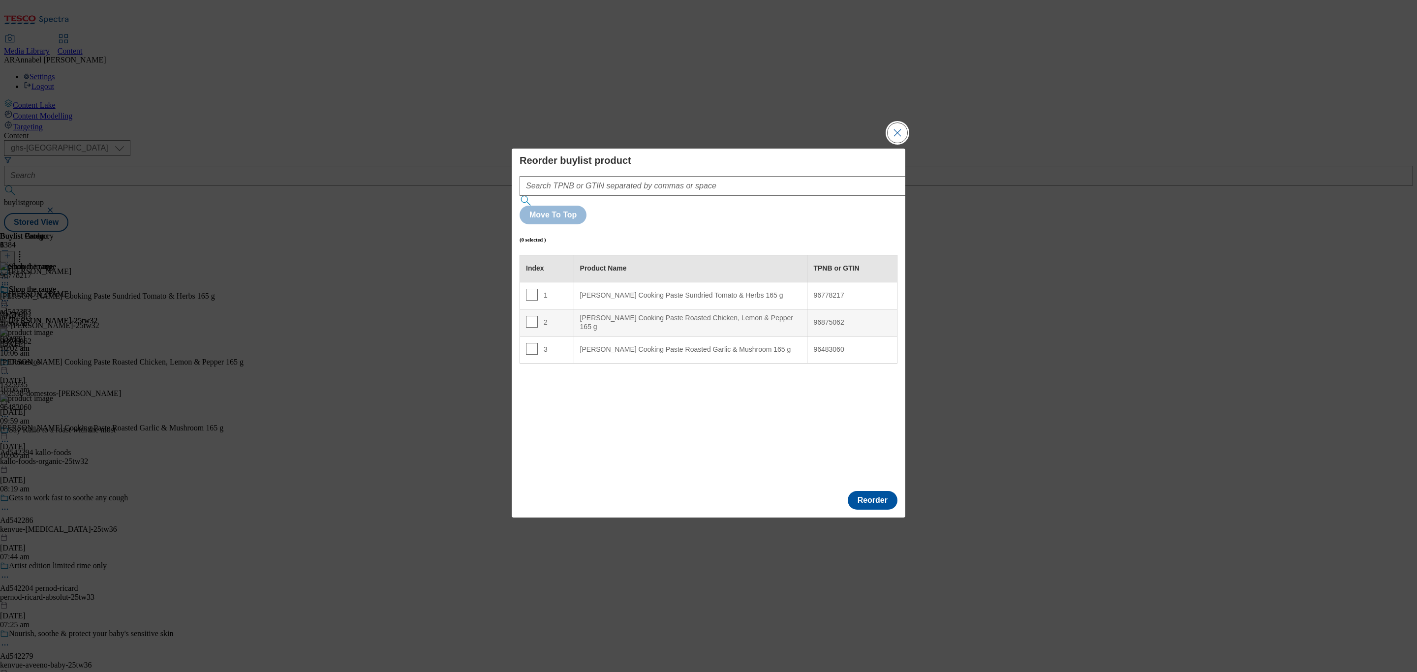
click at [896, 143] on button "Close Modal" at bounding box center [897, 133] width 20 height 20
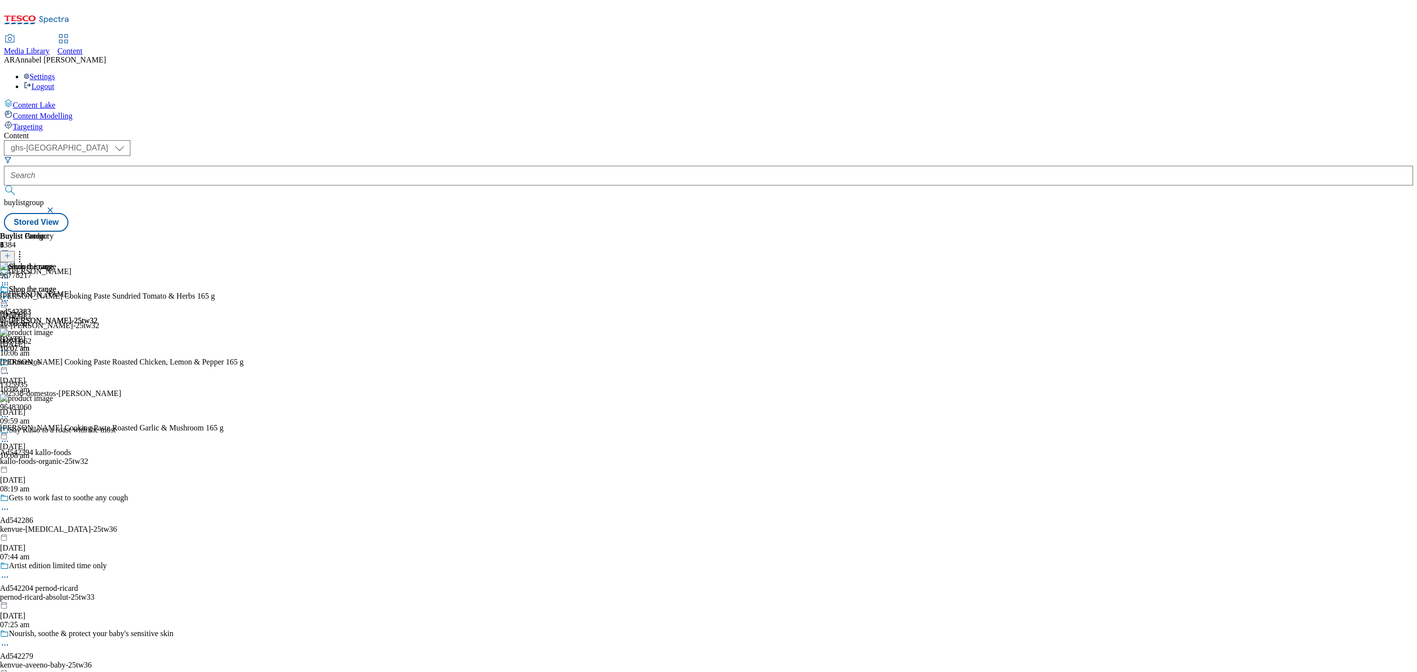
click at [25, 249] on icon at bounding box center [20, 254] width 10 height 10
click at [990, 232] on div "Buylist Group 6384 Knorr Knorr ad542383 uk-knorr-25tw32 29 Sept 2025 10:06 am D…" at bounding box center [708, 232] width 1409 height 0
click at [10, 296] on icon at bounding box center [5, 301] width 10 height 10
click at [54, 363] on span "Preview" at bounding box center [41, 366] width 23 height 7
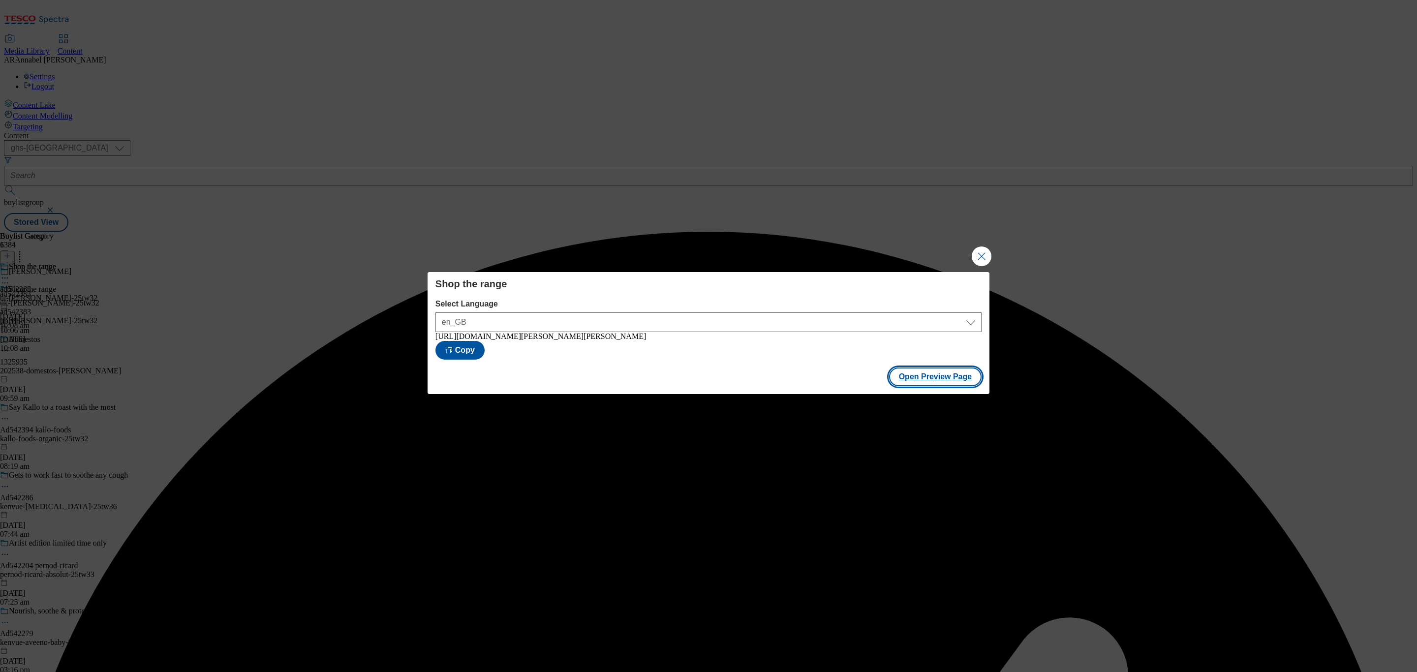
click at [936, 373] on button "Open Preview Page" at bounding box center [935, 376] width 93 height 19
click at [977, 251] on button "Close Modal" at bounding box center [981, 256] width 20 height 20
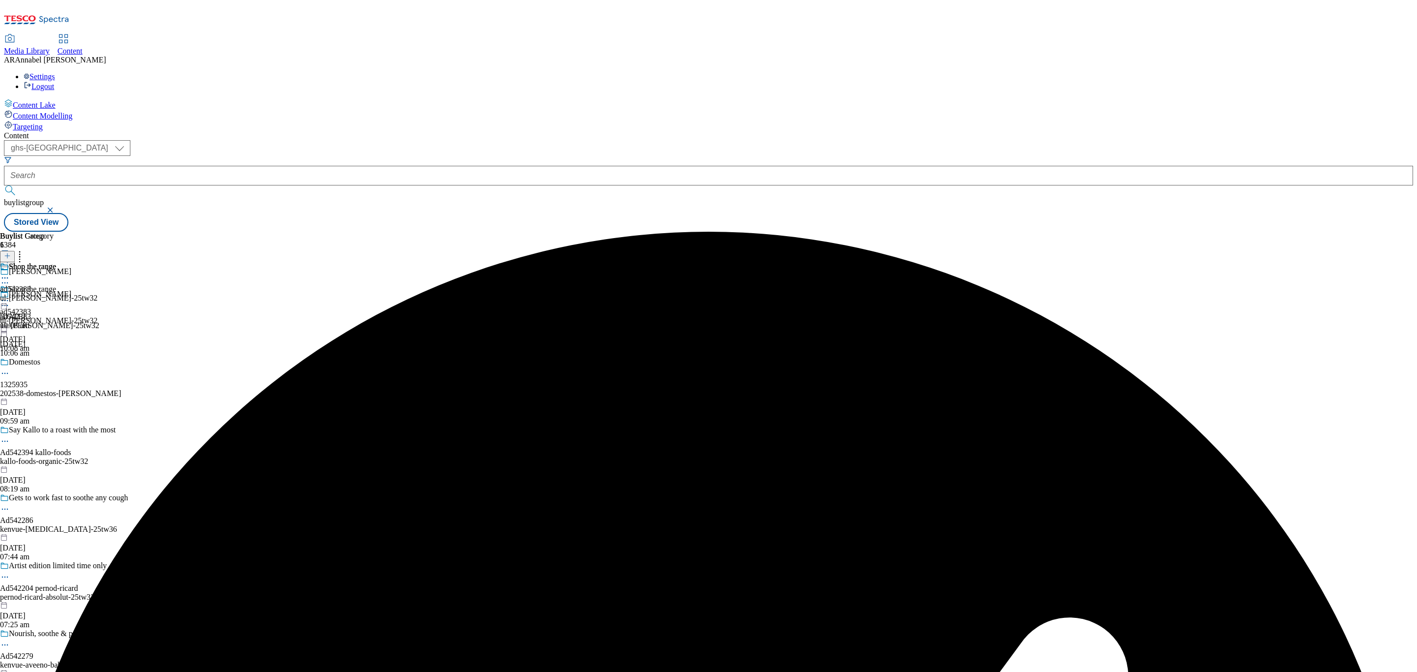
click at [10, 296] on icon at bounding box center [5, 301] width 10 height 10
click at [52, 397] on span "Publish" at bounding box center [41, 400] width 22 height 7
